Goal: Information Seeking & Learning: Learn about a topic

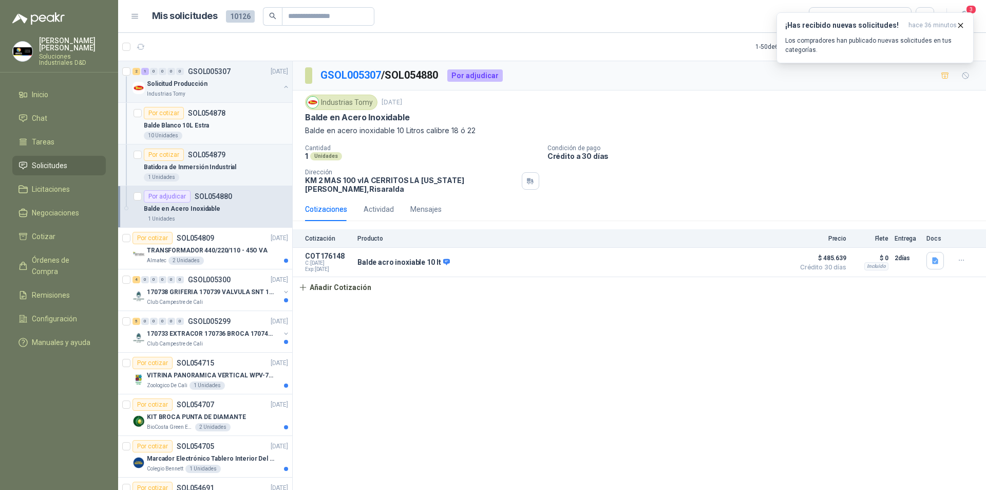
click at [202, 120] on div "Balde Blanco 10L Estra" at bounding box center [216, 125] width 144 height 12
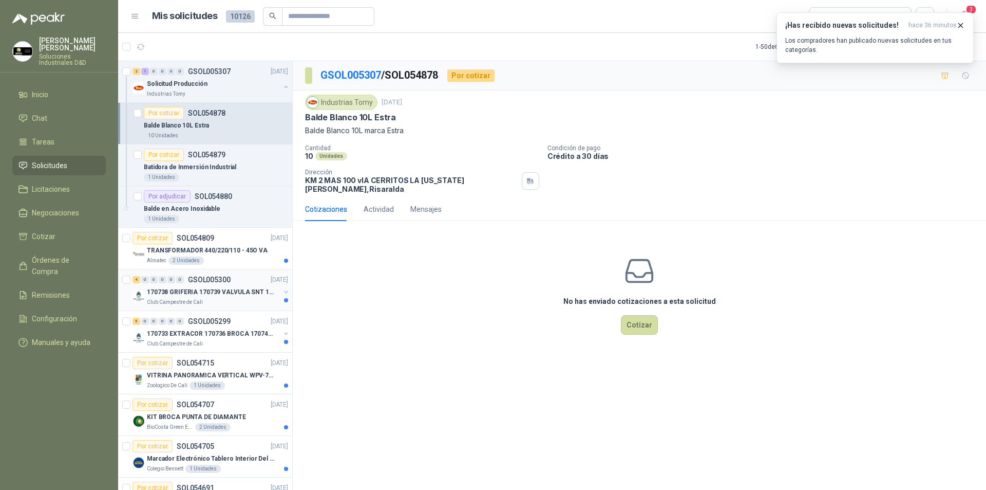
click at [204, 293] on p "170738 GRIFERIA 170739 VALVULA SNT 170742 VALVULA" at bounding box center [211, 292] width 128 height 10
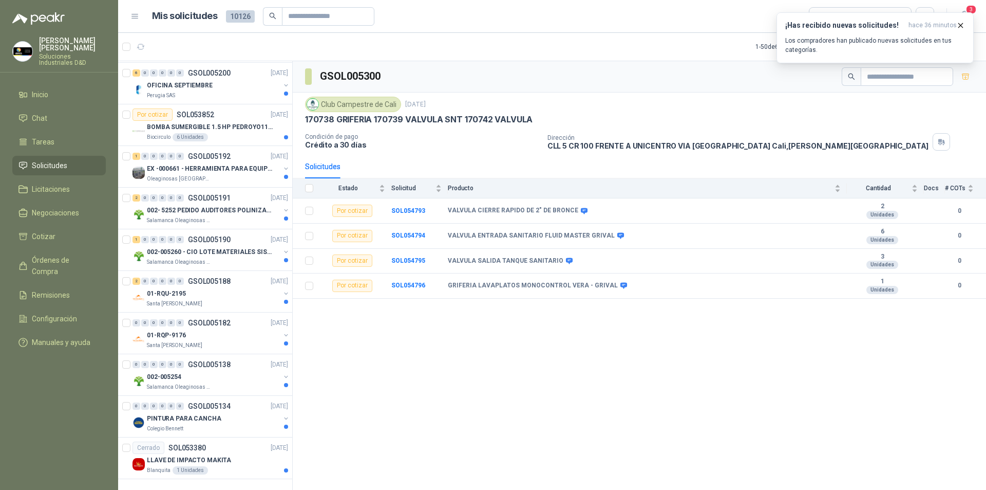
scroll to position [1796, 0]
click at [213, 455] on p "LLAVE DE IMPACTO MAKITA" at bounding box center [189, 460] width 84 height 10
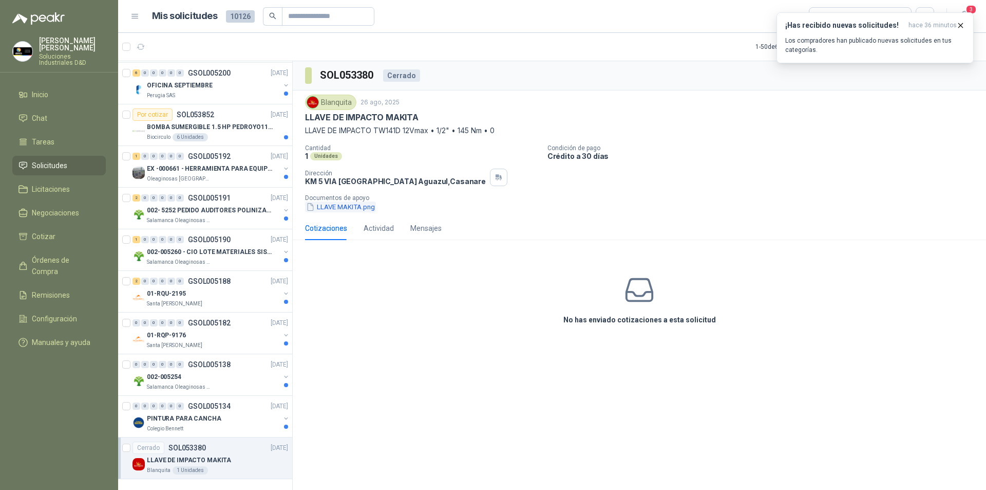
click at [358, 209] on button "LLAVE MAKITA.png" at bounding box center [340, 206] width 71 height 11
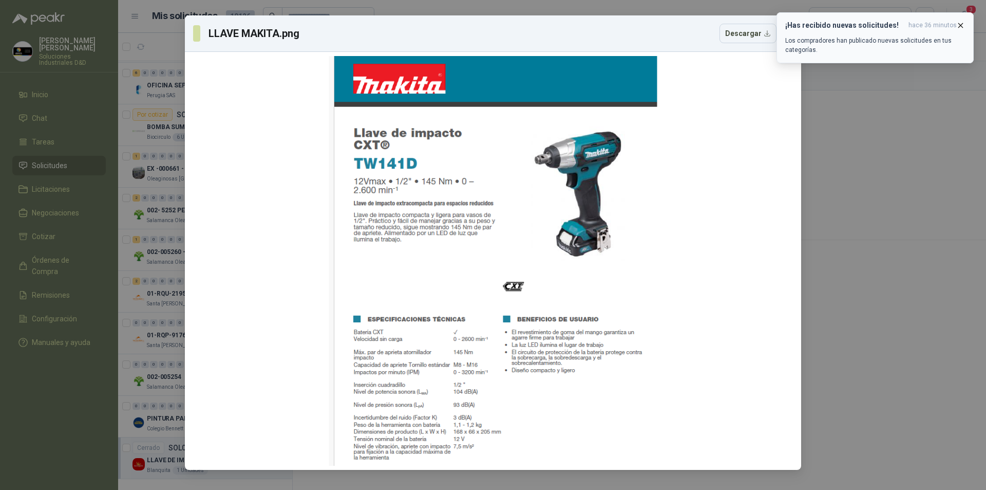
click at [958, 26] on icon "button" at bounding box center [961, 25] width 9 height 9
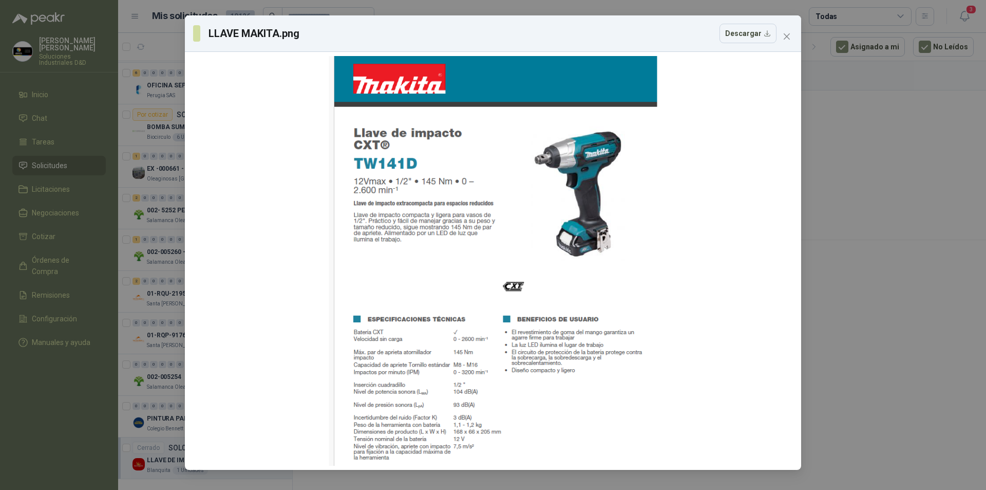
click at [786, 38] on icon "close" at bounding box center [787, 36] width 8 height 8
